Goal: Information Seeking & Learning: Learn about a topic

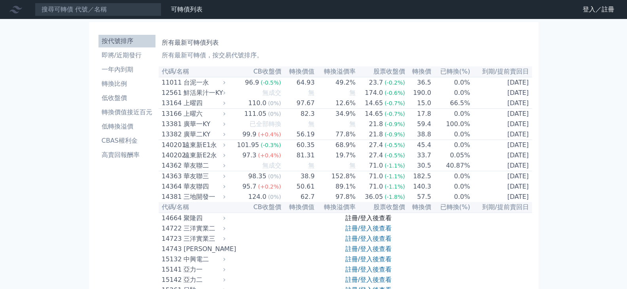
click at [369, 222] on link "註冊/登入後查看" at bounding box center [369, 219] width 46 height 8
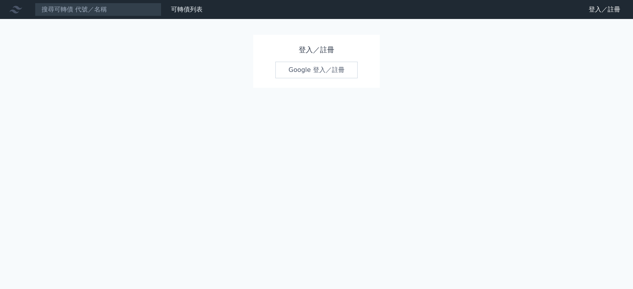
click at [314, 70] on link "Google 登入／註冊" at bounding box center [317, 70] width 82 height 17
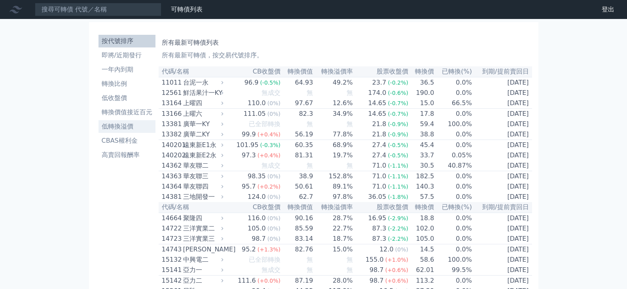
click at [118, 127] on li "低轉換溢價" at bounding box center [127, 127] width 57 height 10
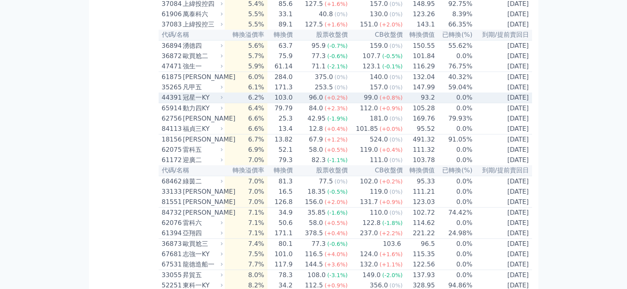
scroll to position [594, 0]
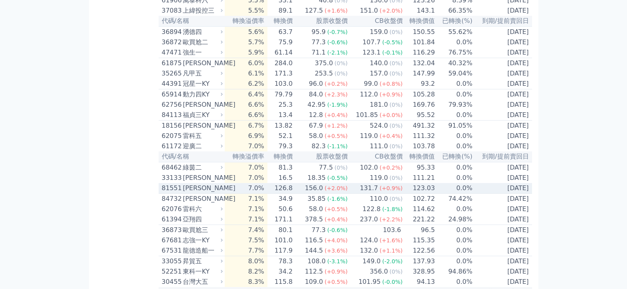
click at [166, 193] on div "81551" at bounding box center [171, 189] width 19 height 10
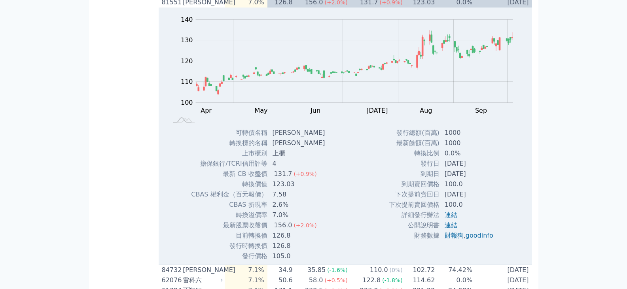
scroll to position [792, 0]
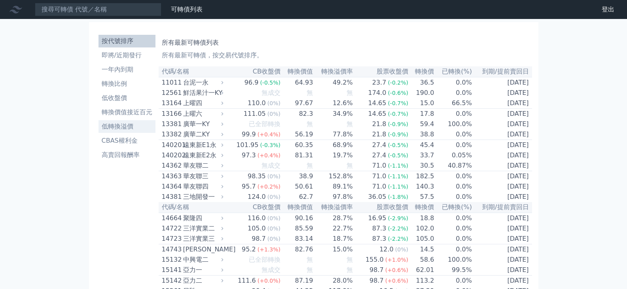
click at [129, 125] on li "低轉換溢價" at bounding box center [127, 127] width 57 height 10
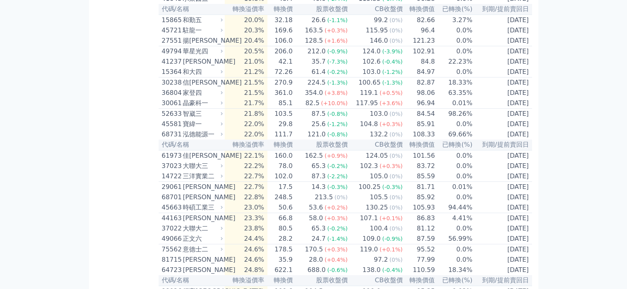
scroll to position [1702, 0]
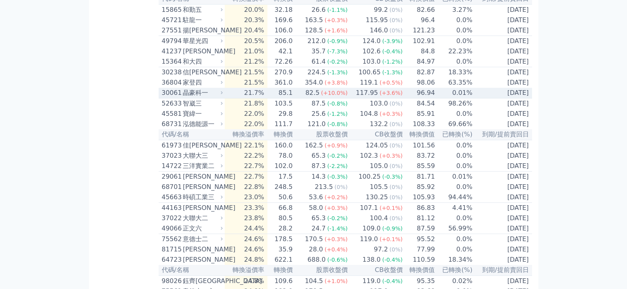
click at [164, 98] on div "30061" at bounding box center [171, 93] width 19 height 10
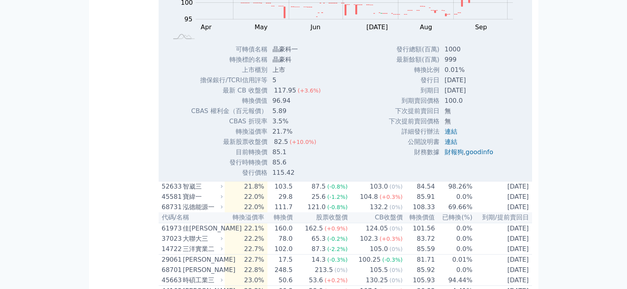
scroll to position [1900, 0]
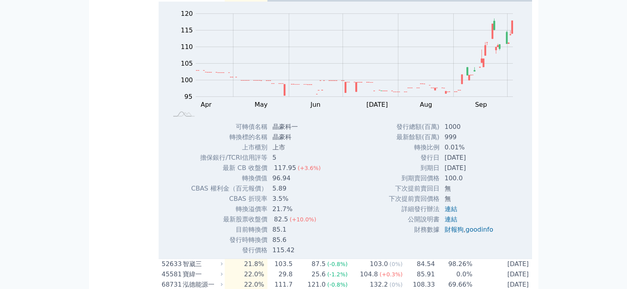
scroll to position [2098, 0]
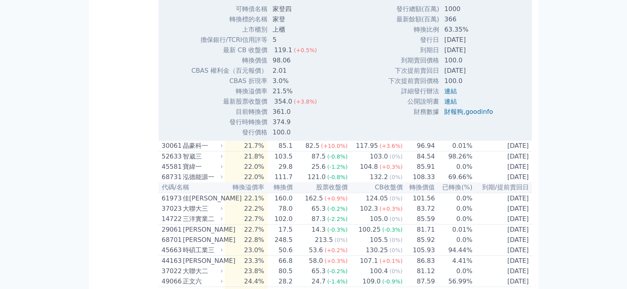
scroll to position [1900, 0]
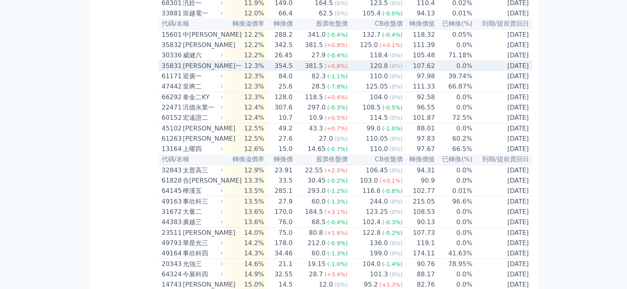
scroll to position [1148, 0]
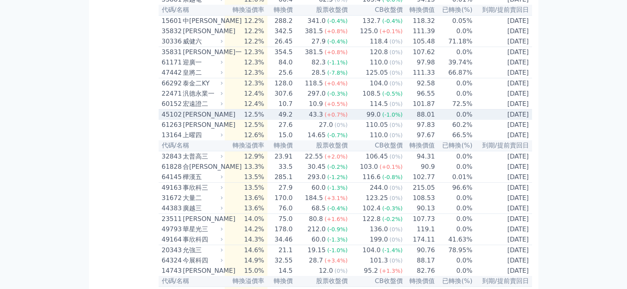
click at [165, 120] on div "45102" at bounding box center [171, 115] width 19 height 10
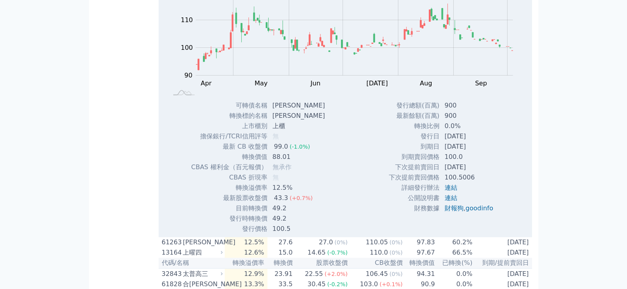
scroll to position [1306, 0]
